Goal: Information Seeking & Learning: Learn about a topic

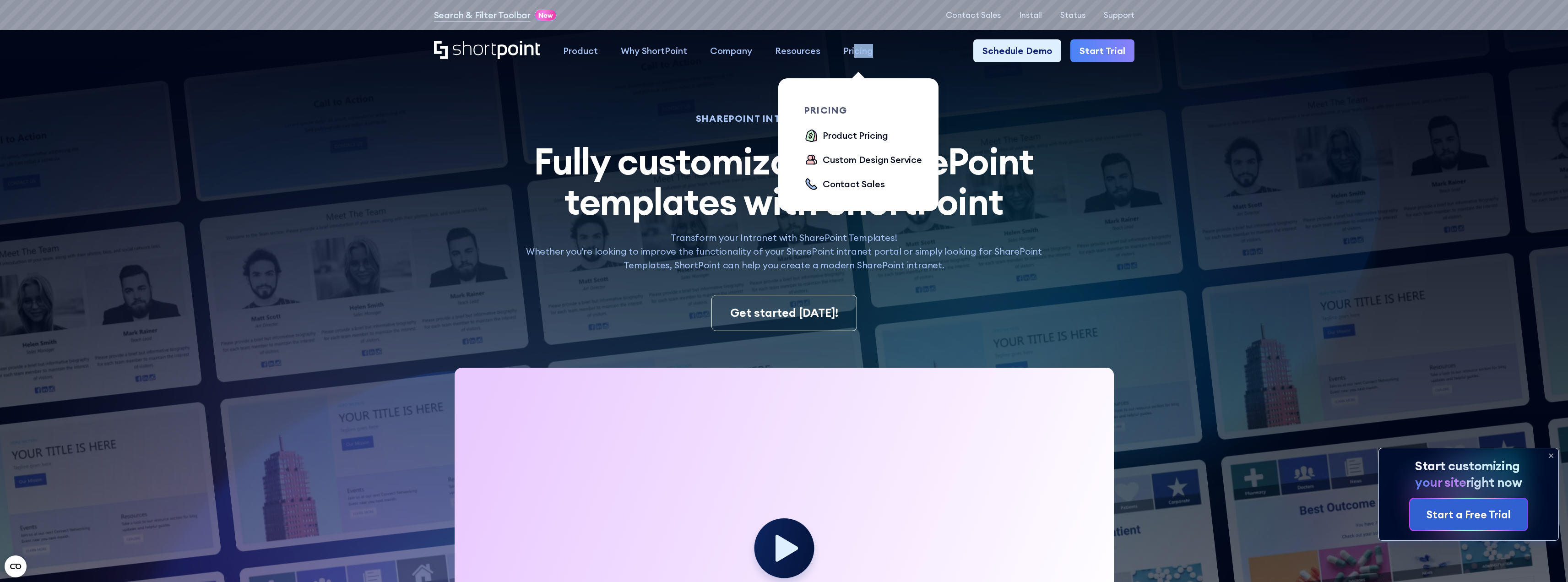
drag, startPoint x: 875, startPoint y: 56, endPoint x: 858, endPoint y: 51, distance: 17.7
click at [856, 54] on nav "Product works with SharePoint Microsoft Teams SAP Explore Templates Elements In…" at bounding box center [843, 51] width 583 height 23
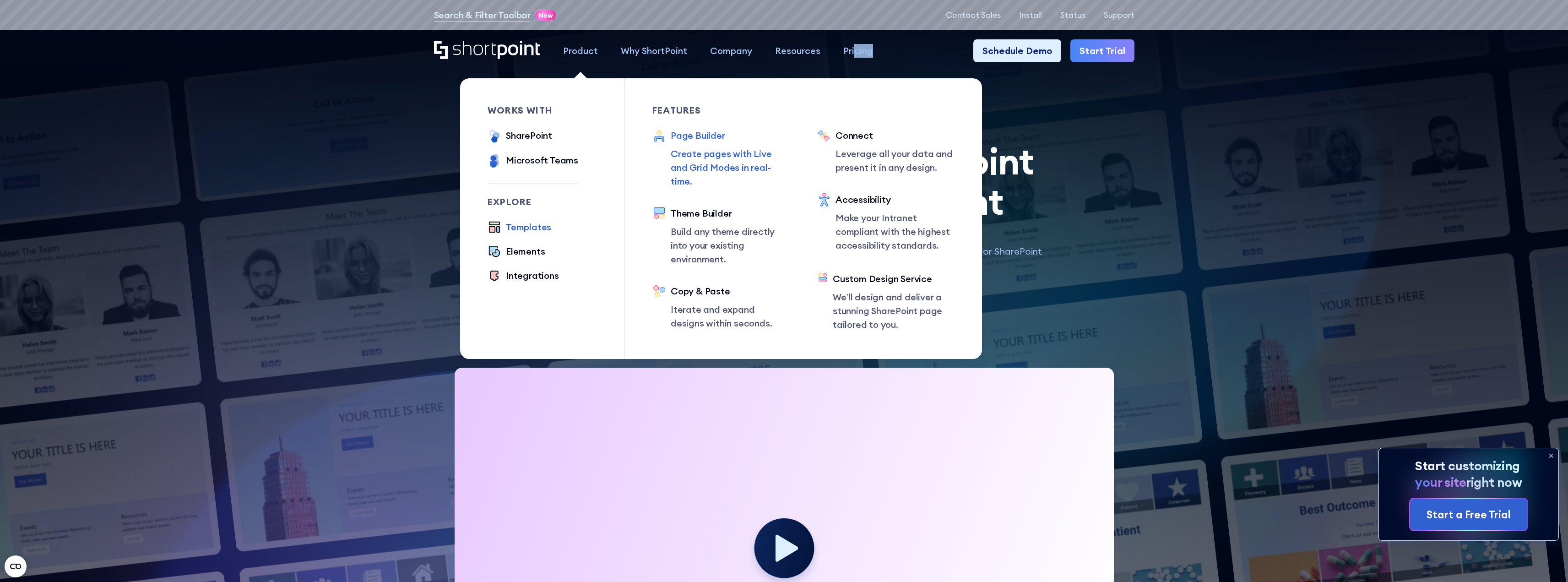
click at [715, 163] on p "Create pages with Live and Grid Modes in real-time." at bounding box center [730, 167] width 119 height 41
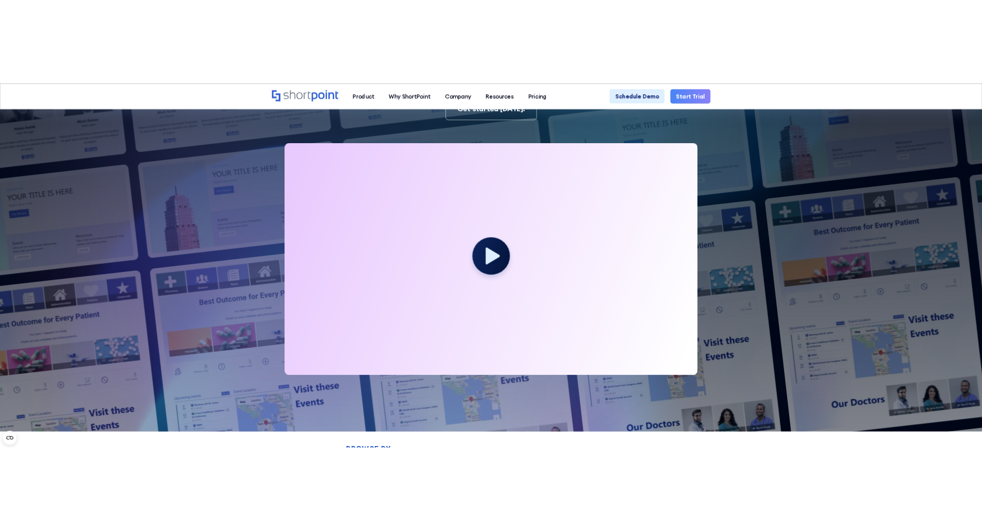
scroll to position [309, 0]
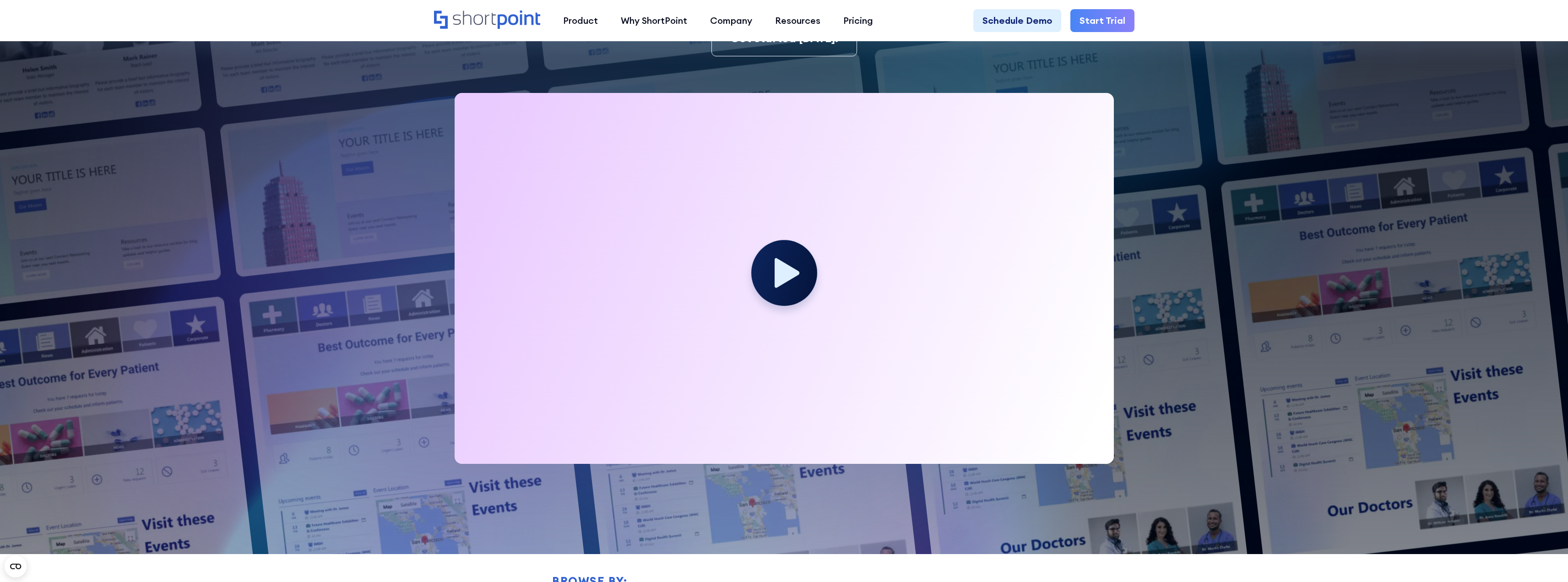
click at [784, 275] on icon at bounding box center [787, 272] width 25 height 29
